Goal: Navigation & Orientation: Find specific page/section

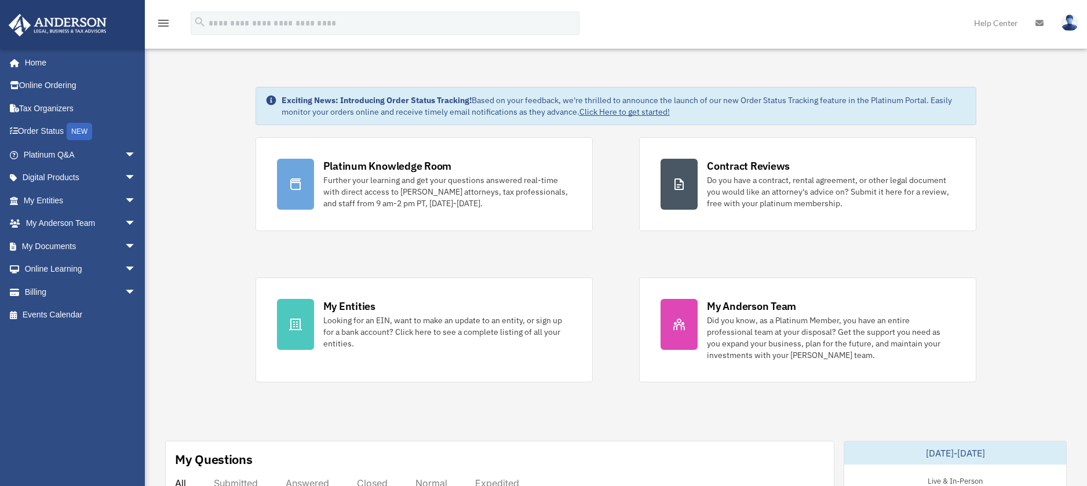
click at [125, 152] on span "arrow_drop_down" at bounding box center [136, 155] width 23 height 24
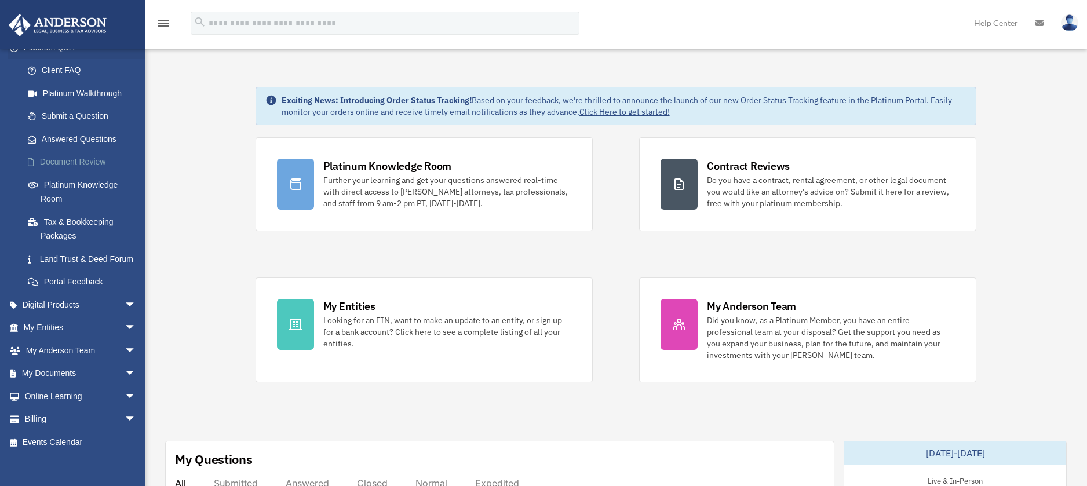
scroll to position [130, 0]
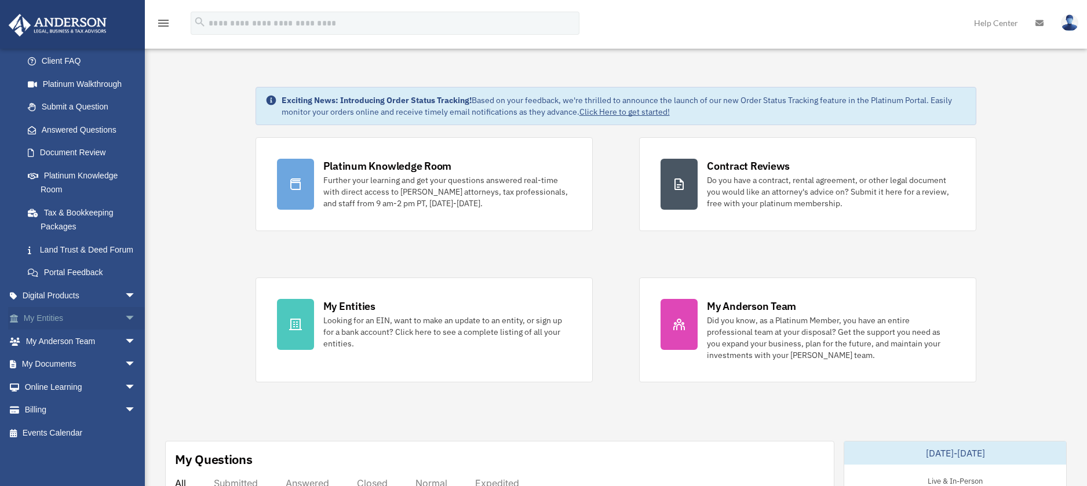
click at [125, 316] on span "arrow_drop_down" at bounding box center [136, 319] width 23 height 24
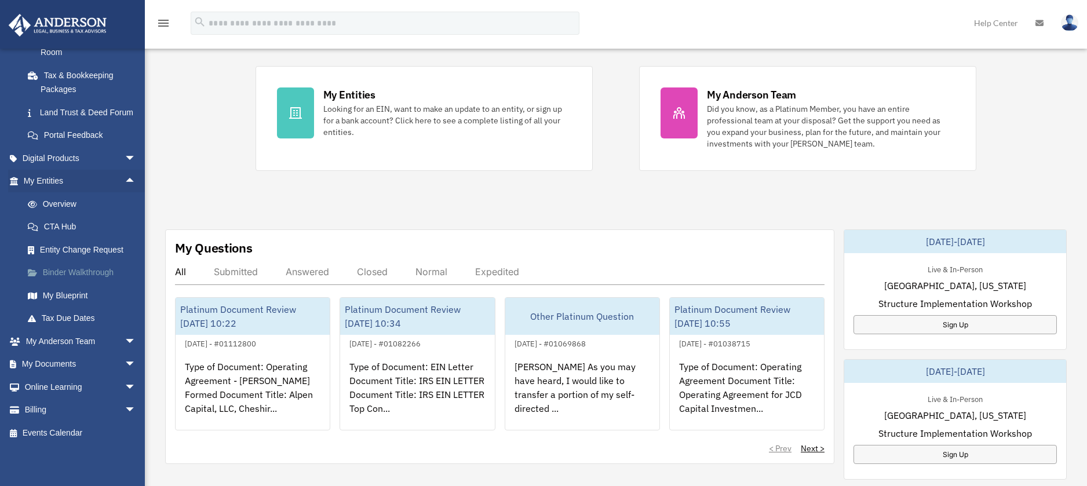
scroll to position [232, 0]
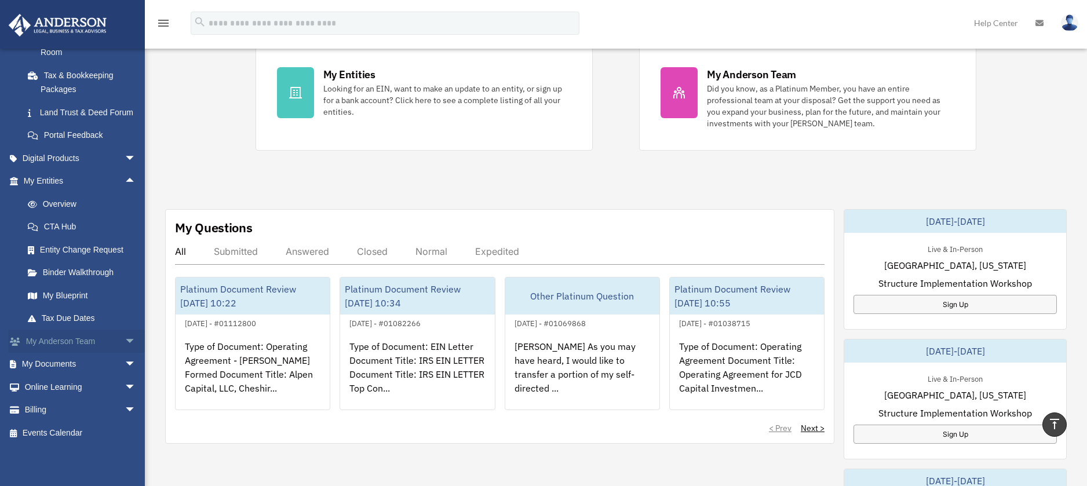
click at [125, 337] on span "arrow_drop_down" at bounding box center [136, 342] width 23 height 24
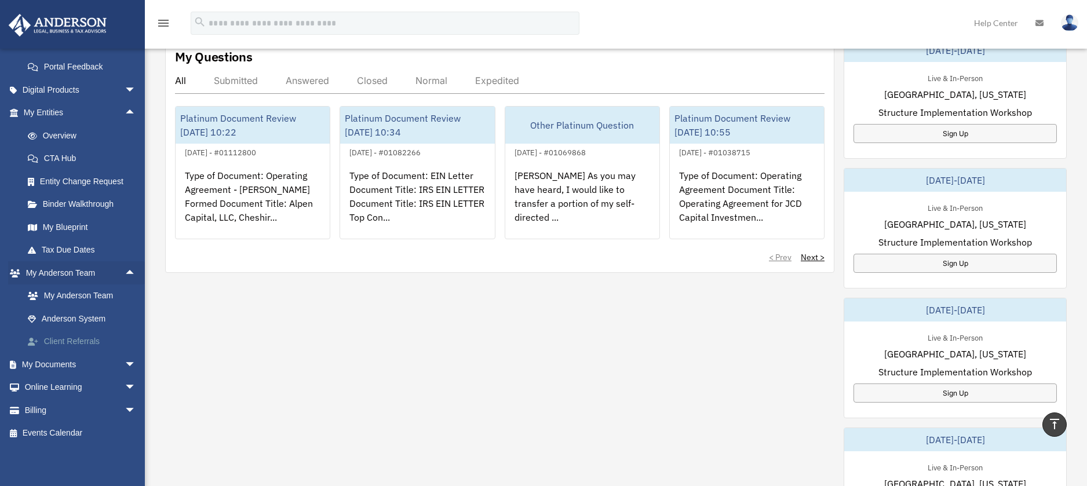
scroll to position [406, 0]
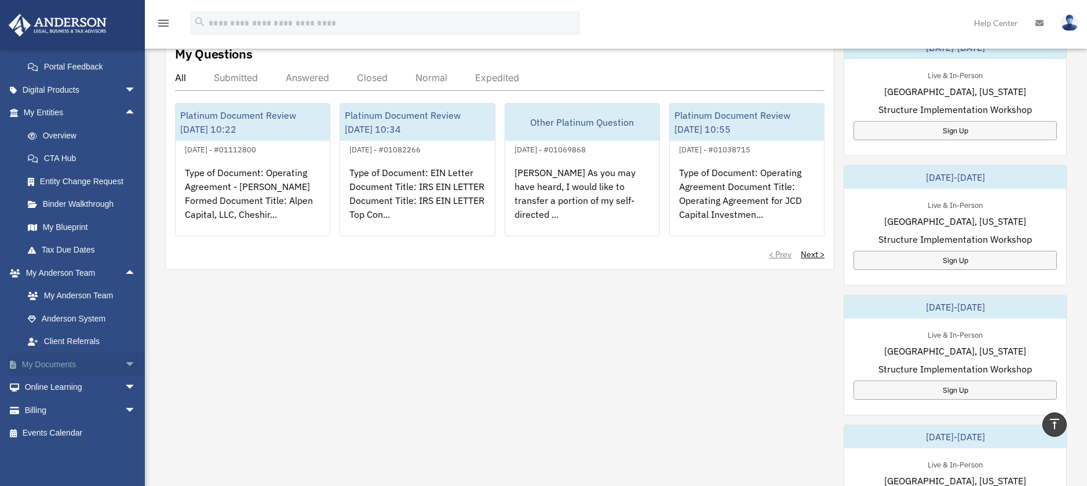
click at [125, 363] on span "arrow_drop_down" at bounding box center [136, 365] width 23 height 24
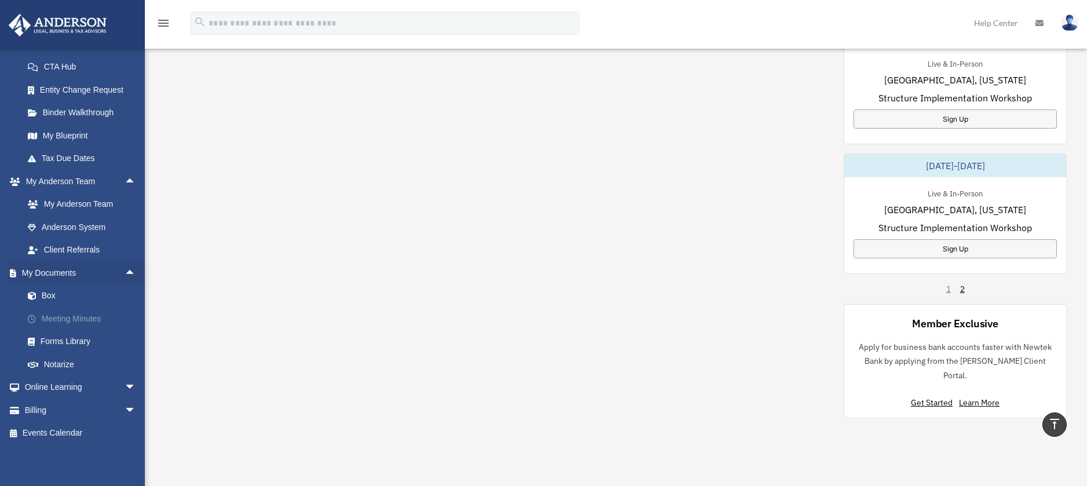
scroll to position [695, 0]
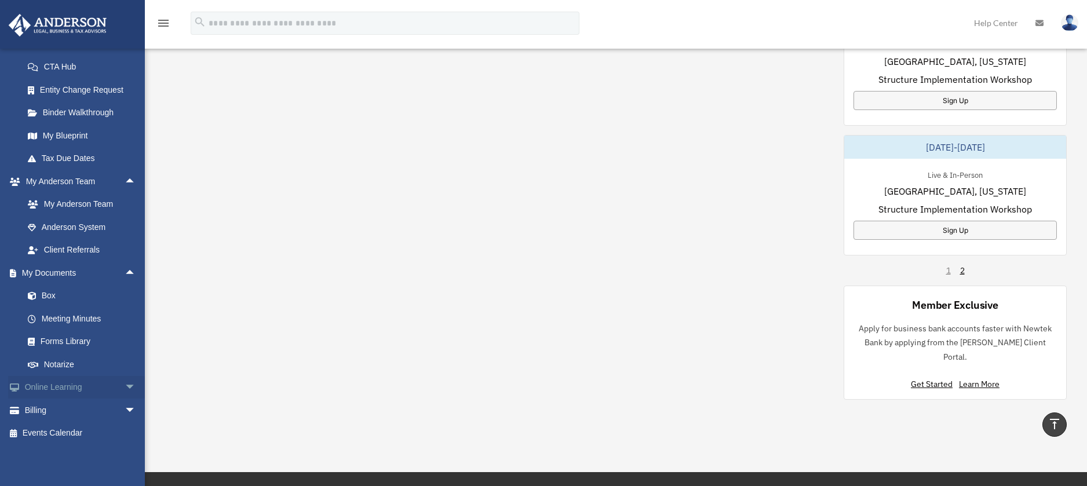
click at [88, 386] on link "Online Learning arrow_drop_down" at bounding box center [80, 387] width 145 height 23
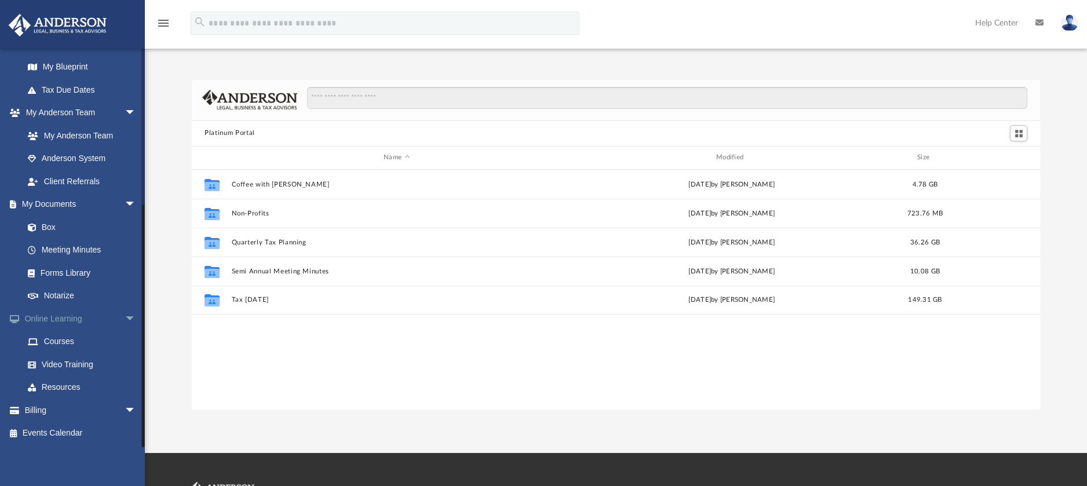
scroll to position [255, 840]
click at [125, 408] on span "arrow_drop_down" at bounding box center [136, 411] width 23 height 24
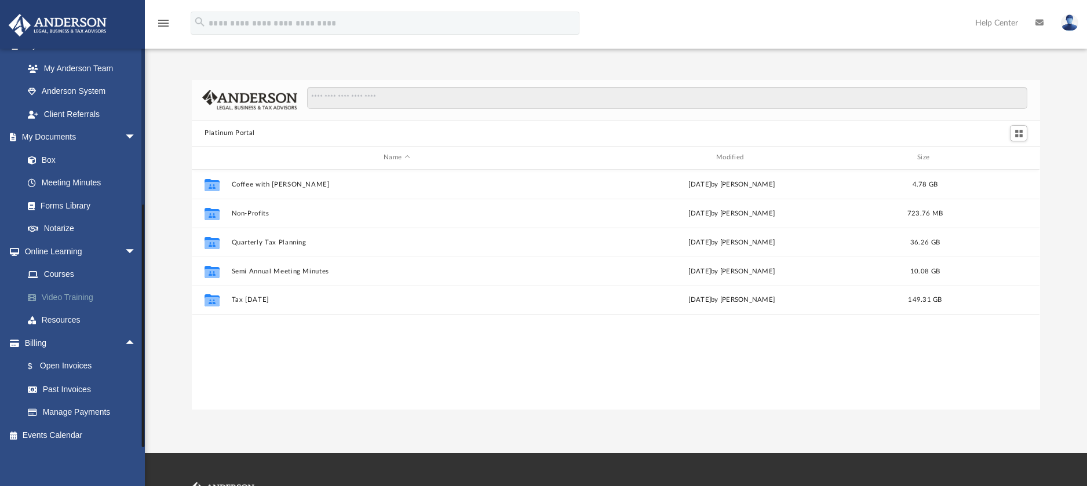
scroll to position [318, 0]
